Goal: Task Accomplishment & Management: Complete application form

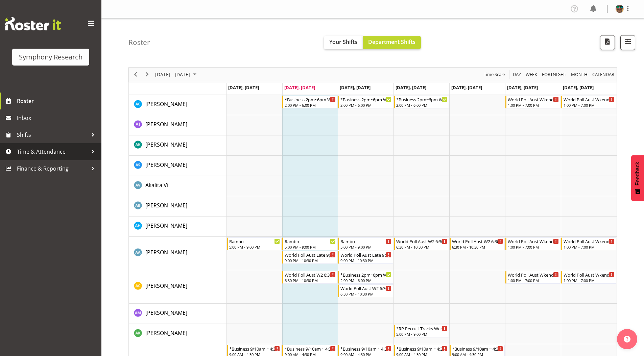
click at [42, 155] on span "Time & Attendance" at bounding box center [52, 152] width 71 height 10
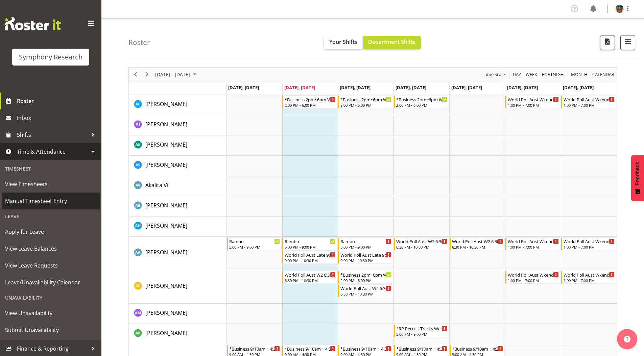
click at [40, 197] on span "Manual Timesheet Entry" at bounding box center [50, 201] width 91 height 10
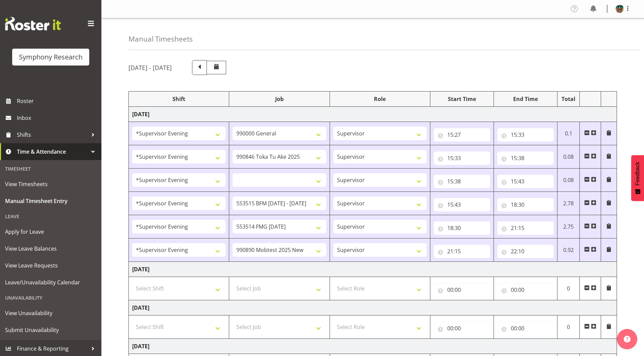
select select "4583"
select select "743"
select select "4583"
select select "9426"
select select "4583"
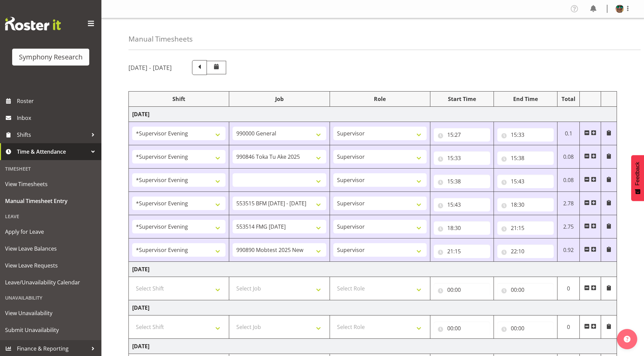
select select
select select "4583"
select select "10731"
select select "4583"
select select "10730"
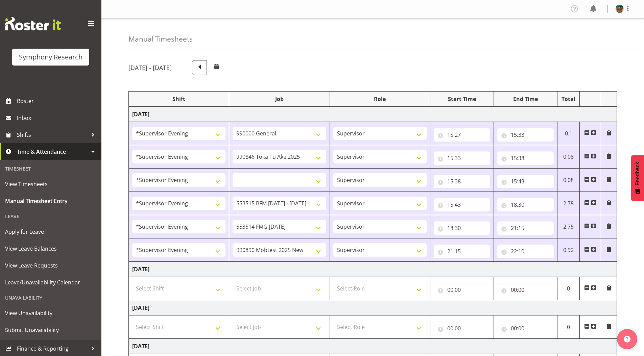
select select "4583"
select select "10485"
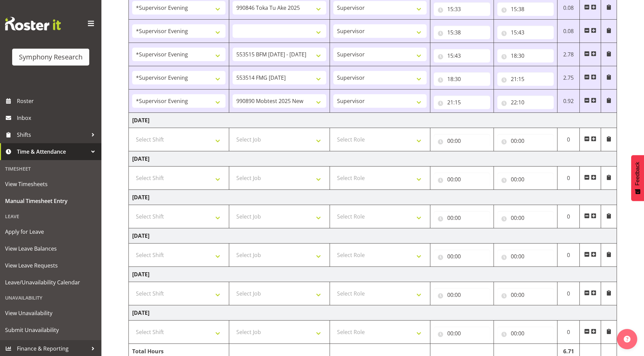
scroll to position [169, 0]
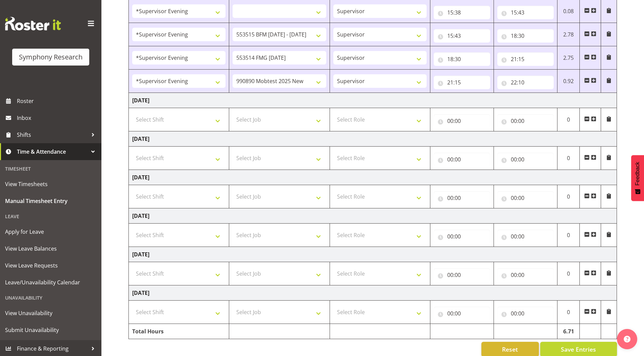
click at [593, 119] on span at bounding box center [593, 118] width 5 height 5
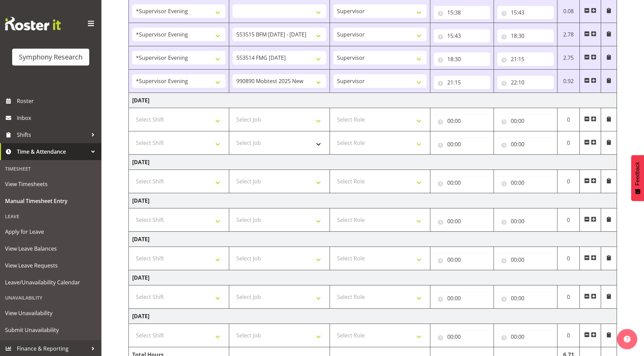
drag, startPoint x: 593, startPoint y: 141, endPoint x: 309, endPoint y: 145, distance: 284.0
click at [593, 141] on span at bounding box center [593, 142] width 5 height 5
select select
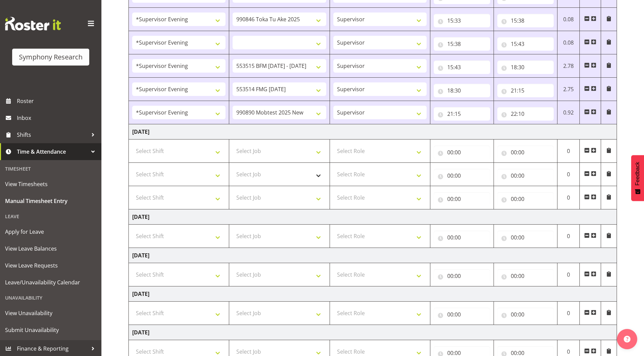
scroll to position [101, 0]
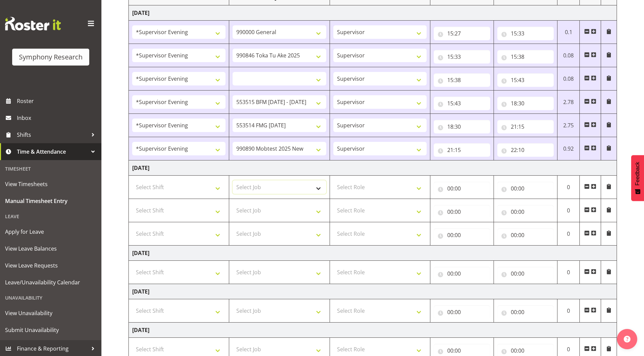
click at [246, 187] on select "Select Job 550060 IF Admin 553492 World Poll Aus Wave 2 Main 2025 553493 World …" at bounding box center [279, 188] width 93 height 14
select select "9426"
click at [233, 181] on select "Select Job 550060 IF Admin 553492 World Poll Aus Wave 2 Main 2025 553493 World …" at bounding box center [279, 188] width 93 height 14
select select
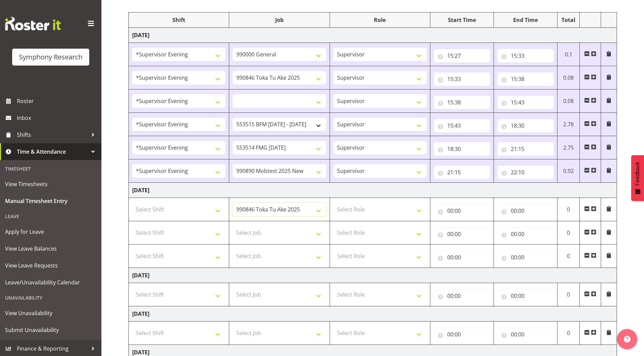
scroll to position [68, 0]
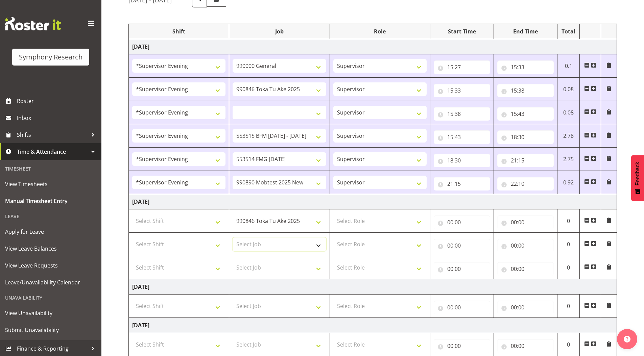
click at [256, 245] on select "Select Job 550060 IF Admin 553492 World Poll Aus Wave 2 Main 2025 553493 World …" at bounding box center [279, 245] width 93 height 14
select select "10731"
click at [233, 238] on select "Select Job 550060 IF Admin 553492 World Poll Aus Wave 2 Main 2025 553493 World …" at bounding box center [279, 245] width 93 height 14
select select
click at [258, 266] on select "Select Job 550060 IF Admin 553492 World Poll Aus Wave 2 Main 2025 553493 World …" at bounding box center [279, 268] width 93 height 14
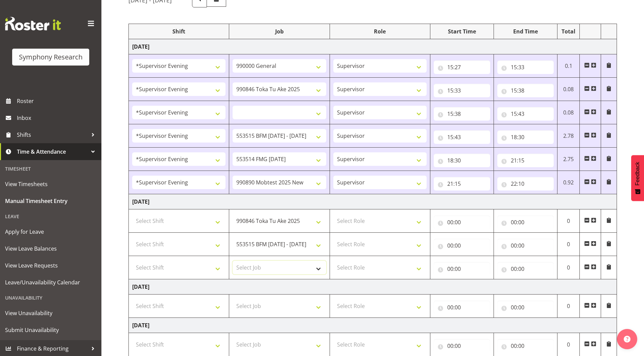
select select "10731"
click at [233, 261] on select "Select Job 550060 IF Admin 553492 World Poll Aus Wave 2 Main 2025 553493 World …" at bounding box center [279, 268] width 93 height 14
click at [593, 267] on span at bounding box center [593, 266] width 5 height 5
select select
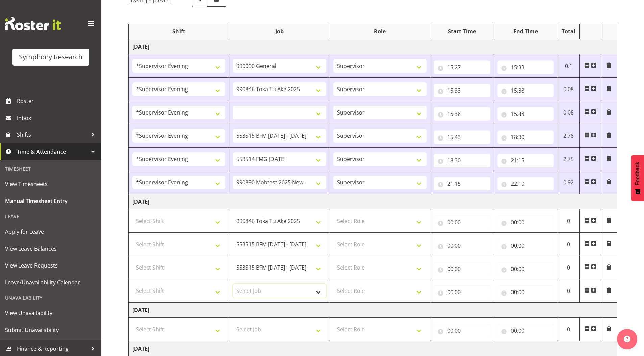
click at [264, 292] on select "Select Job 550060 IF Admin 553492 World Poll Aus Wave 2 Main 2025 553493 World …" at bounding box center [279, 291] width 93 height 14
select select "10730"
click at [233, 284] on select "Select Job 550060 IF Admin 553492 World Poll Aus Wave 2 Main 2025 553493 World …" at bounding box center [279, 291] width 93 height 14
select select
click at [351, 222] on select "Select Role Supervisor Briefing Interviewing" at bounding box center [379, 221] width 93 height 14
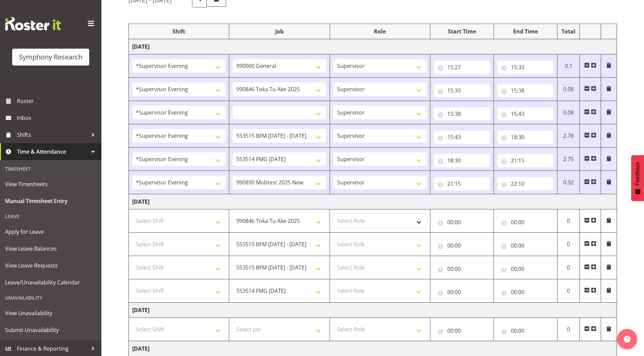
select select "45"
click at [333, 214] on select "Select Role Supervisor Briefing Interviewing" at bounding box center [379, 221] width 93 height 14
select select
click at [352, 244] on select "Select Role Supervisor Briefing Interviewing" at bounding box center [379, 245] width 93 height 14
select select "45"
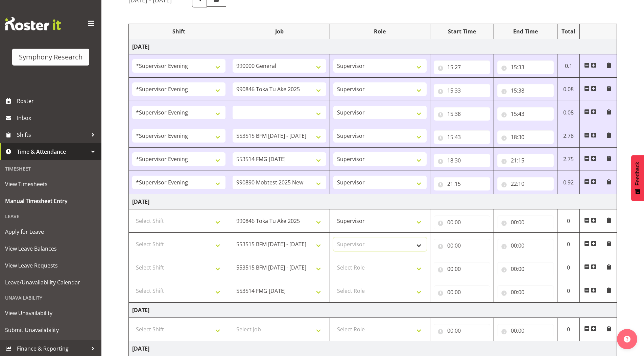
click at [333, 238] on select "Select Role Supervisor Briefing Interviewing" at bounding box center [379, 245] width 93 height 14
select select
click at [354, 264] on select "Select Role Supervisor Briefing Interviewing" at bounding box center [379, 268] width 93 height 14
select select "45"
click at [333, 261] on select "Select Role Supervisor Briefing Interviewing" at bounding box center [379, 268] width 93 height 14
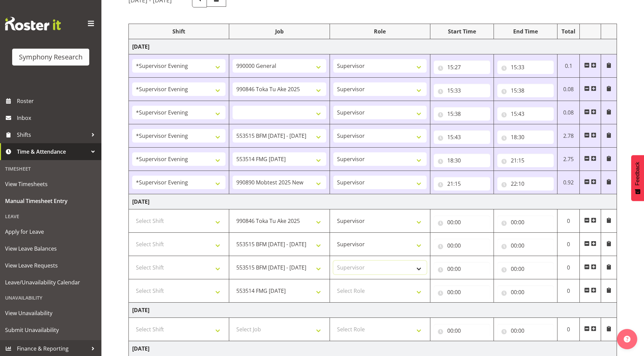
select select
click at [350, 289] on select "Select Role Supervisor Briefing Interviewing" at bounding box center [379, 291] width 93 height 14
select select "45"
click at [333, 284] on select "Select Role Supervisor Briefing Interviewing" at bounding box center [379, 291] width 93 height 14
select select
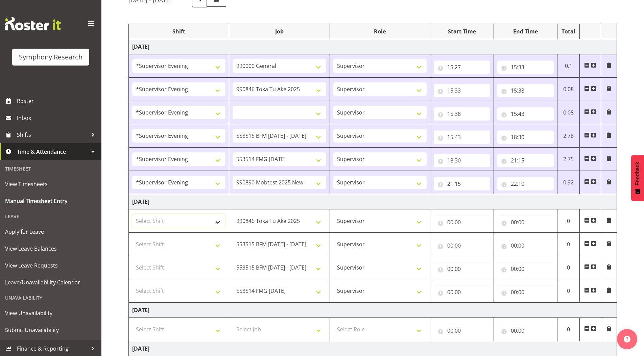
click at [180, 223] on select "Select Shift !!Weekend Residential (Roster IT Shift Label) *Business 9/10am ~ 4…" at bounding box center [178, 221] width 93 height 14
select select "4583"
click at [132, 214] on select "Select Shift !!Weekend Residential (Roster IT Shift Label) *Business 9/10am ~ 4…" at bounding box center [178, 221] width 93 height 14
select select
click at [157, 245] on select "Select Shift !!Weekend Residential (Roster IT Shift Label) *Business 9/10am ~ 4…" at bounding box center [178, 245] width 93 height 14
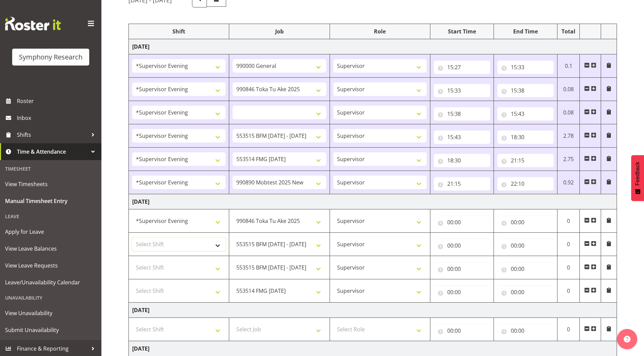
select select "4583"
click at [132, 238] on select "Select Shift !!Weekend Residential (Roster IT Shift Label) *Business 9/10am ~ 4…" at bounding box center [178, 245] width 93 height 14
select select
click at [165, 267] on select "Select Shift !!Weekend Residential (Roster IT Shift Label) *Business 9/10am ~ 4…" at bounding box center [178, 268] width 93 height 14
select select "4583"
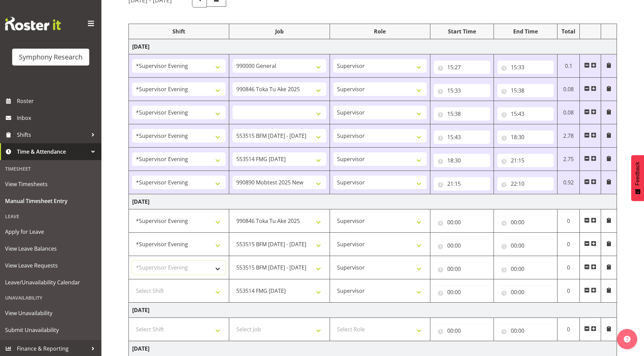
click at [132, 261] on select "Select Shift !!Weekend Residential (Roster IT Shift Label) *Business 9/10am ~ 4…" at bounding box center [178, 268] width 93 height 14
select select
click at [163, 286] on select "Select Shift !!Weekend Residential (Roster IT Shift Label) *Business 9/10am ~ 4…" at bounding box center [178, 291] width 93 height 14
select select "4583"
click at [132, 284] on select "Select Shift !!Weekend Residential (Roster IT Shift Label) *Business 9/10am ~ 4…" at bounding box center [178, 291] width 93 height 14
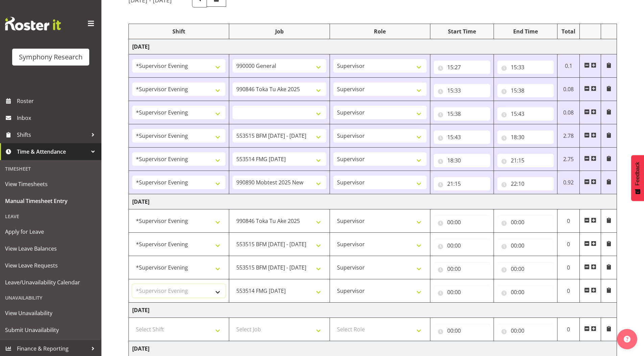
select select
drag, startPoint x: 452, startPoint y: 223, endPoint x: 457, endPoint y: 230, distance: 8.7
click at [452, 223] on input "00:00" at bounding box center [462, 223] width 56 height 14
click at [478, 238] on select "00 01 02 03 04 05 06 07 08 09 10 11 12 13 14 15 16 17 18 19 20 21 22 23" at bounding box center [479, 240] width 15 height 14
select select "15"
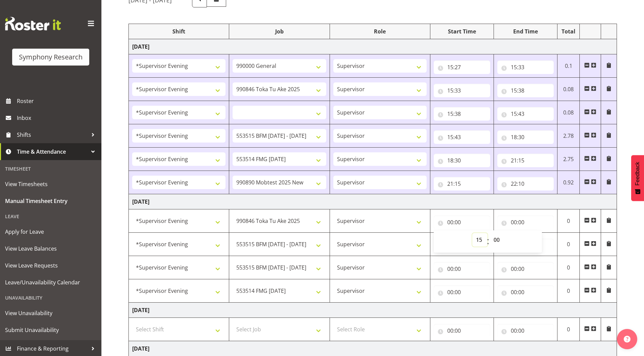
click at [472, 233] on select "00 01 02 03 04 05 06 07 08 09 10 11 12 13 14 15 16 17 18 19 20 21 22 23" at bounding box center [479, 240] width 15 height 14
select select
type input "15:00"
click at [498, 239] on select "00 01 02 03 04 05 06 07 08 09 10 11 12 13 14 15 16 17 18 19 20 21 22 23 24 25 2…" at bounding box center [497, 240] width 15 height 14
select select "25"
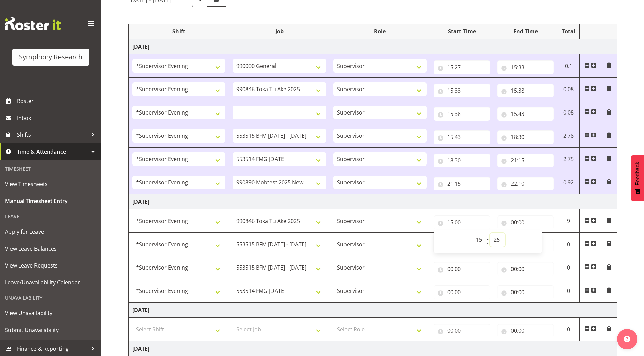
click at [490, 233] on select "00 01 02 03 04 05 06 07 08 09 10 11 12 13 14 15 16 17 18 19 20 21 22 23 24 25 2…" at bounding box center [497, 240] width 15 height 14
select select
type input "15:25"
click at [514, 223] on input "00:00" at bounding box center [525, 223] width 56 height 14
click at [542, 239] on select "00 01 02 03 04 05 06 07 08 09 10 11 12 13 14 15 16 17 18 19 20 21 22 23" at bounding box center [543, 240] width 15 height 14
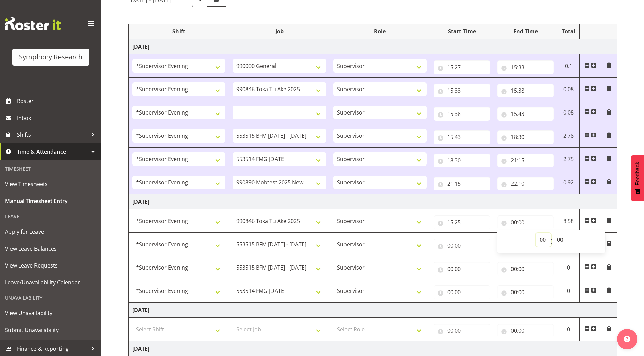
select select "15"
click at [536, 233] on select "00 01 02 03 04 05 06 07 08 09 10 11 12 13 14 15 16 17 18 19 20 21 22 23" at bounding box center [543, 240] width 15 height 14
select select
type input "15:00"
drag, startPoint x: 560, startPoint y: 241, endPoint x: 560, endPoint y: 233, distance: 7.8
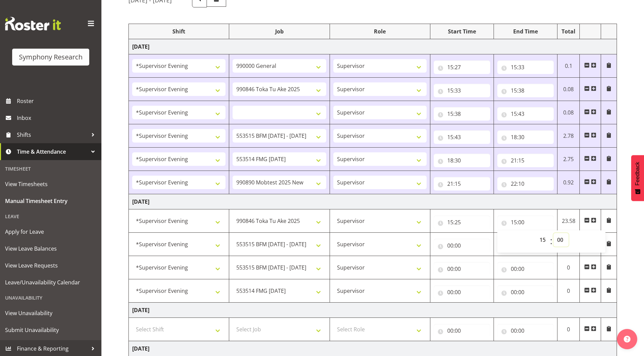
click at [560, 241] on select "00 01 02 03 04 05 06 07 08 09 10 11 12 13 14 15 16 17 18 19 20 21 22 23 24 25 2…" at bounding box center [560, 240] width 15 height 14
select select "30"
click at [553, 233] on select "00 01 02 03 04 05 06 07 08 09 10 11 12 13 14 15 16 17 18 19 20 21 22 23 24 25 2…" at bounding box center [560, 240] width 15 height 14
select select
type input "15:30"
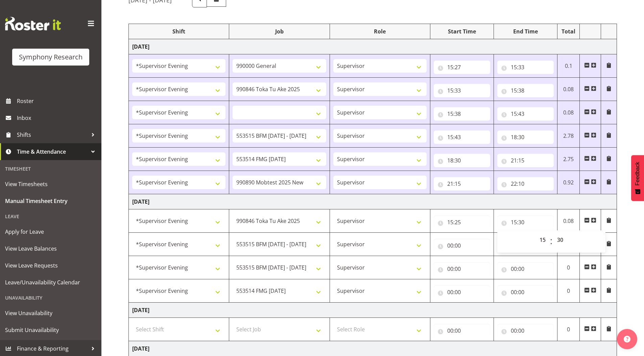
click at [624, 118] on div "October 6th - October 12th 2025 Shift Job Role Start Time End Time Total Monday…" at bounding box center [386, 260] width 516 height 546
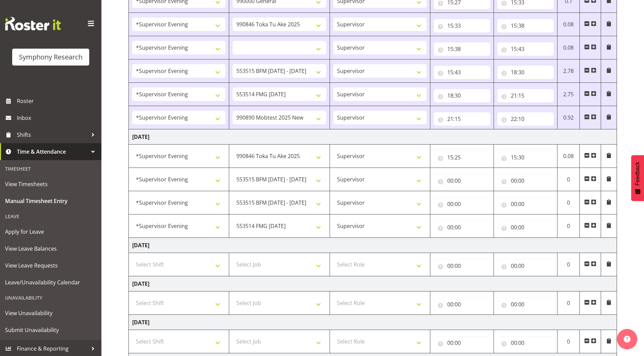
scroll to position [135, 0]
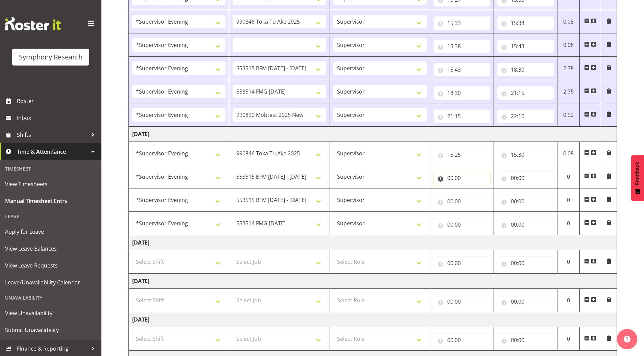
click at [451, 179] on input "00:00" at bounding box center [462, 178] width 56 height 14
click at [478, 194] on select "00 01 02 03 04 05 06 07 08 09 10 11 12 13 14 15 16 17 18 19 20 21 22 23" at bounding box center [479, 196] width 15 height 14
select select "15"
click at [472, 189] on select "00 01 02 03 04 05 06 07 08 09 10 11 12 13 14 15 16 17 18 19 20 21 22 23" at bounding box center [479, 196] width 15 height 14
select select
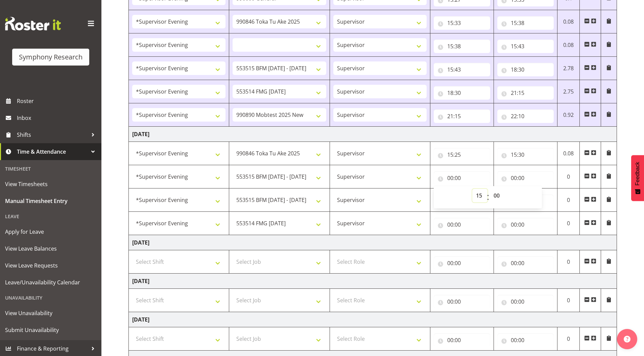
type input "15:00"
click at [499, 196] on select "00 01 02 03 04 05 06 07 08 09 10 11 12 13 14 15 16 17 18 19 20 21 22 23 24 25 2…" at bounding box center [497, 196] width 15 height 14
select select "30"
click at [490, 189] on select "00 01 02 03 04 05 06 07 08 09 10 11 12 13 14 15 16 17 18 19 20 21 22 23 24 25 2…" at bounding box center [497, 196] width 15 height 14
select select
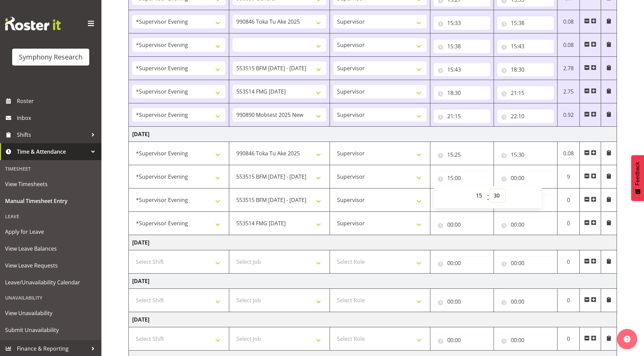
type input "15:30"
click at [627, 88] on div "October 6th - October 12th 2025 Shift Job Role Start Time End Time Total Monday…" at bounding box center [386, 193] width 516 height 546
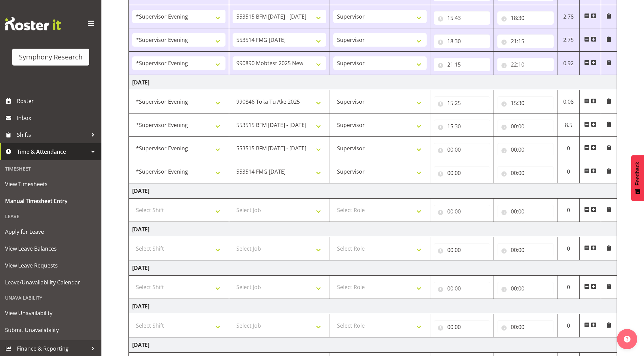
scroll to position [203, 0]
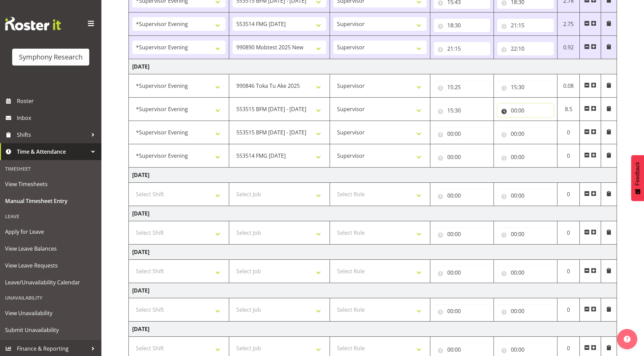
click at [513, 111] on input "00:00" at bounding box center [525, 111] width 56 height 14
click at [541, 129] on select "00 01 02 03 04 05 06 07 08 09 10 11 12 13 14 15 16 17 18 19 20 21 22 23" at bounding box center [543, 128] width 15 height 14
select select "15"
click at [536, 121] on select "00 01 02 03 04 05 06 07 08 09 10 11 12 13 14 15 16 17 18 19 20 21 22 23" at bounding box center [543, 128] width 15 height 14
select select
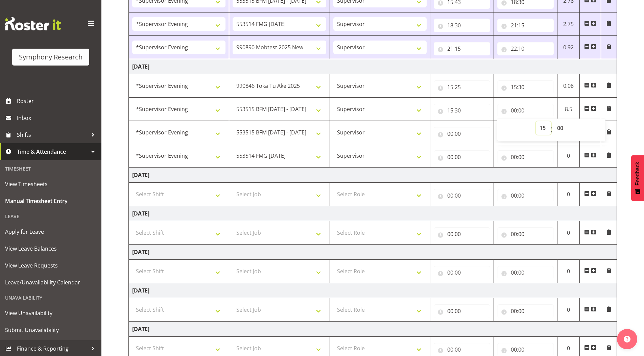
type input "15:00"
click at [560, 127] on select "00 01 02 03 04 05 06 07 08 09 10 11 12 13 14 15 16 17 18 19 20 21 22 23 24 25 2…" at bounding box center [560, 128] width 15 height 14
select select "35"
click at [553, 121] on select "00 01 02 03 04 05 06 07 08 09 10 11 12 13 14 15 16 17 18 19 20 21 22 23 24 25 2…" at bounding box center [560, 128] width 15 height 14
select select
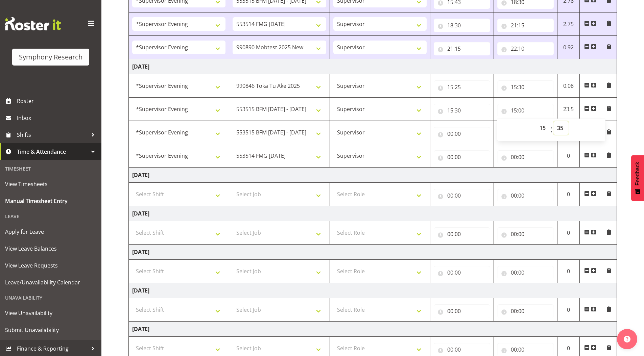
type input "15:35"
click at [635, 106] on div "October 6th - October 12th 2025 Shift Job Role Start Time End Time Total Monday…" at bounding box center [386, 125] width 516 height 546
click at [450, 134] on input "00:00" at bounding box center [462, 134] width 56 height 14
click at [478, 151] on select "00 01 02 03 04 05 06 07 08 09 10 11 12 13 14 15 16 17 18 19 20 21 22 23" at bounding box center [479, 152] width 15 height 14
select select "15"
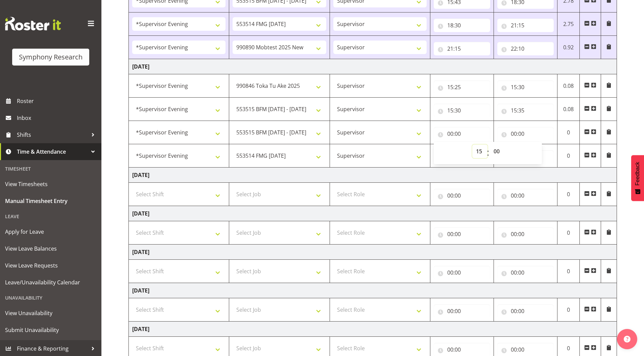
click at [472, 145] on select "00 01 02 03 04 05 06 07 08 09 10 11 12 13 14 15 16 17 18 19 20 21 22 23" at bounding box center [479, 152] width 15 height 14
select select
type input "15:00"
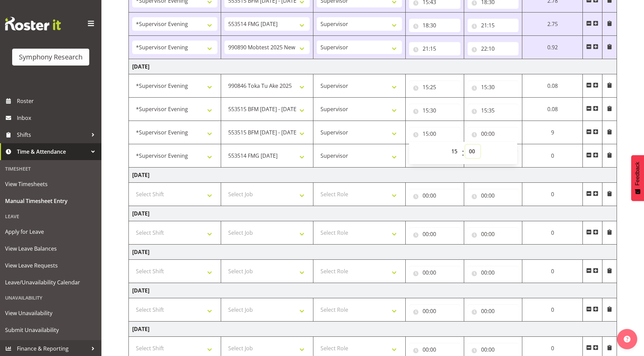
click at [472, 151] on select "00 01 02 03 04 05 06 07 08 09 10 11 12 13 14 15 16 17 18 19 20 21 22 23 24 25 2…" at bounding box center [472, 152] width 15 height 14
select select "35"
click at [480, 145] on select "00 01 02 03 04 05 06 07 08 09 10 11 12 13 14 15 16 17 18 19 20 21 22 23 24 25 2…" at bounding box center [472, 152] width 15 height 14
select select
type input "15:35"
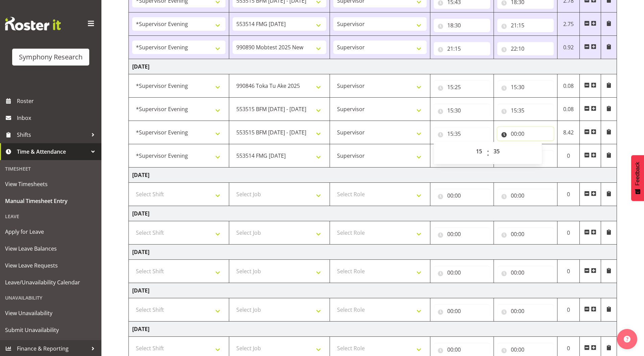
click at [513, 134] on input "00:00" at bounding box center [525, 134] width 56 height 14
click at [542, 151] on select "00 01 02 03 04 05 06 07 08 09 10 11 12 13 14 15 16 17 18 19 20 21 22 23" at bounding box center [543, 152] width 15 height 14
select select "17"
click at [536, 145] on select "00 01 02 03 04 05 06 07 08 09 10 11 12 13 14 15 16 17 18 19 20 21 22 23" at bounding box center [543, 152] width 15 height 14
select select
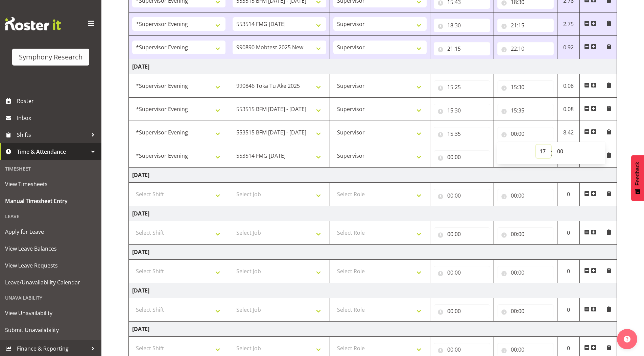
type input "17:00"
click at [629, 128] on div "October 6th - October 12th 2025 Shift Job Role Start Time End Time Total Monday…" at bounding box center [386, 125] width 516 height 546
click at [448, 157] on input "00:00" at bounding box center [462, 157] width 56 height 14
click at [478, 173] on select "00 01 02 03 04 05 06 07 08 09 10 11 12 13 14 15 16 17 18 19 20 21 22 23" at bounding box center [479, 175] width 15 height 14
select select "17"
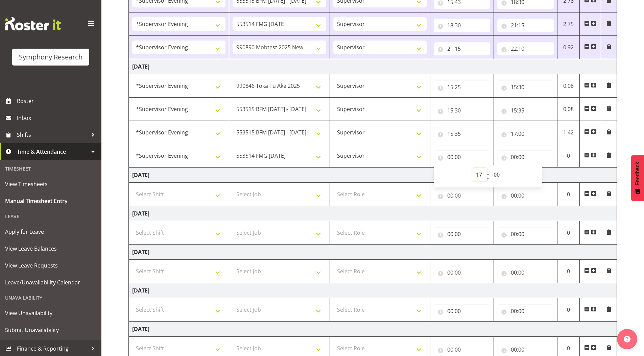
click at [472, 168] on select "00 01 02 03 04 05 06 07 08 09 10 11 12 13 14 15 16 17 18 19 20 21 22 23" at bounding box center [479, 175] width 15 height 14
select select
type input "17:00"
click at [514, 158] on input "00:00" at bounding box center [525, 157] width 56 height 14
click at [545, 173] on select "00 01 02 03 04 05 06 07 08 09 10 11 12 13 14 15 16 17 18 19 20 21 22 23" at bounding box center [543, 175] width 15 height 14
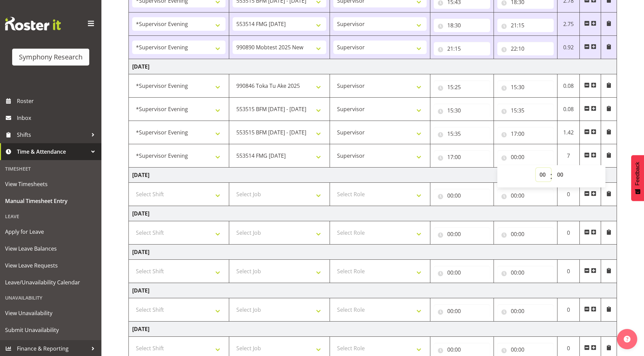
select select "22"
click at [536, 168] on select "00 01 02 03 04 05 06 07 08 09 10 11 12 13 14 15 16 17 18 19 20 21 22 23" at bounding box center [543, 175] width 15 height 14
select select
type input "22:00"
click at [628, 108] on div "October 6th - October 12th 2025 Shift Job Role Start Time End Time Total Monday…" at bounding box center [386, 125] width 516 height 546
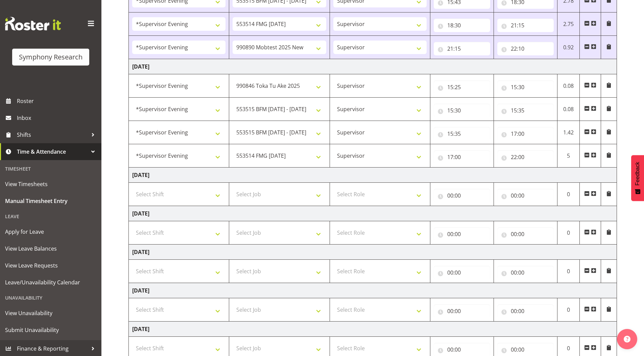
scroll to position [250, 0]
